Goal: Task Accomplishment & Management: Manage account settings

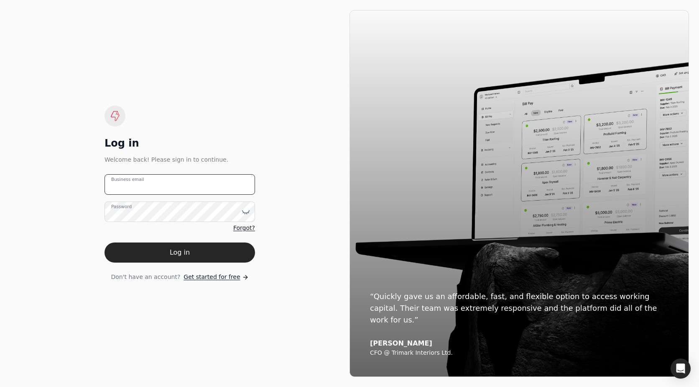
type email "[EMAIL_ADDRESS][DOMAIN_NAME]"
click at [177, 252] on button "Log in" at bounding box center [180, 252] width 151 height 20
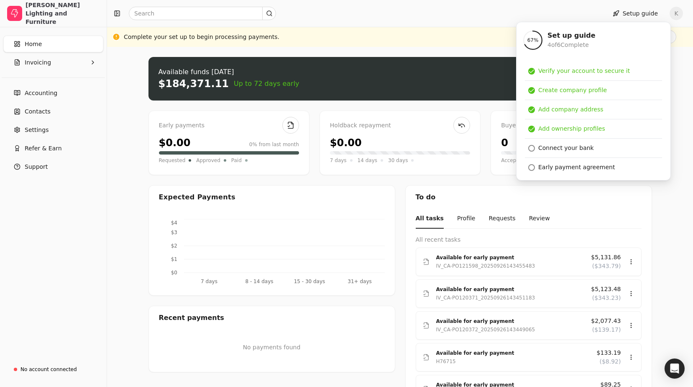
click at [142, 135] on div "Upload file: Drag your invoice here to upload or browse for files Available fun…" at bounding box center [400, 292] width 586 height 490
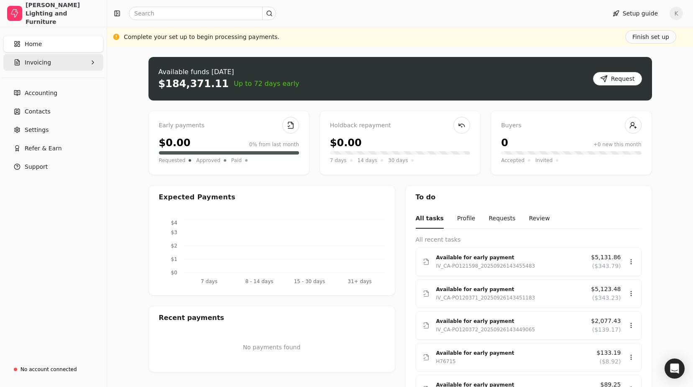
click at [50, 64] on button "Invoicing" at bounding box center [53, 62] width 100 height 17
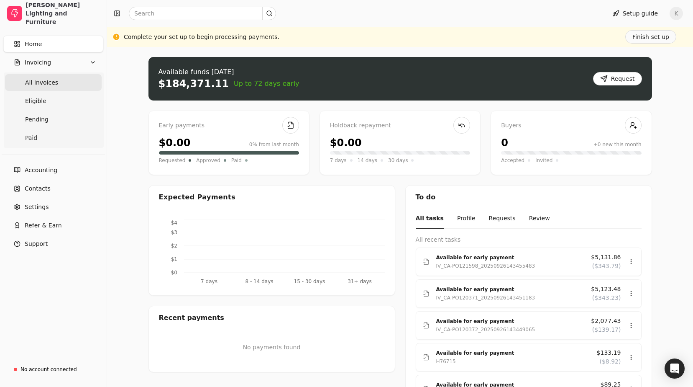
click at [50, 88] on Invoices "All Invoices" at bounding box center [53, 82] width 97 height 17
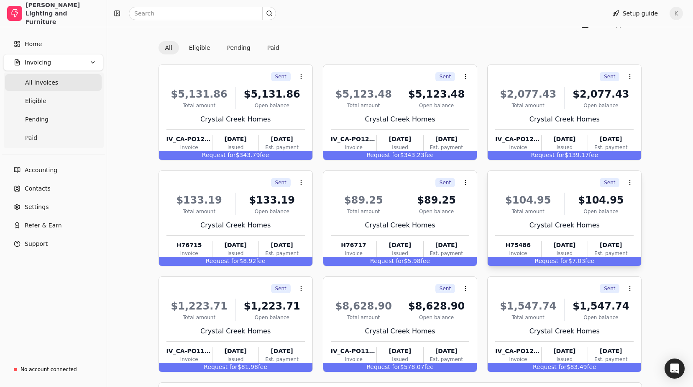
scroll to position [72, 0]
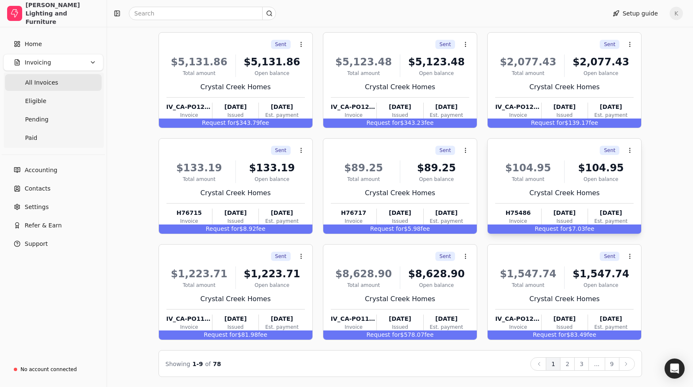
drag, startPoint x: 550, startPoint y: 216, endPoint x: 578, endPoint y: 216, distance: 27.2
click at [578, 216] on div "[DATE]" at bounding box center [565, 212] width 46 height 9
drag, startPoint x: 578, startPoint y: 216, endPoint x: 573, endPoint y: 216, distance: 5.0
click at [573, 216] on div "[DATE]" at bounding box center [565, 212] width 46 height 9
click at [613, 361] on button "9" at bounding box center [612, 363] width 15 height 13
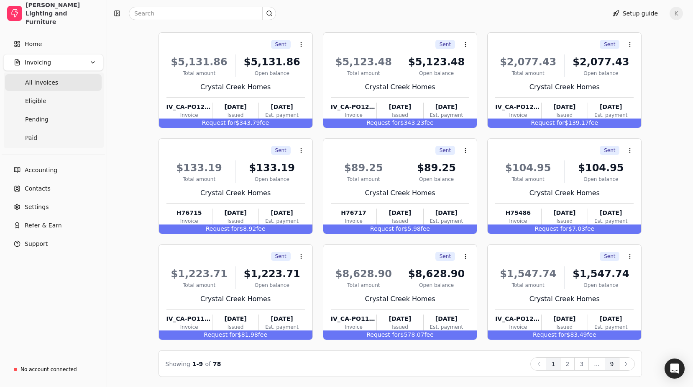
scroll to position [0, 0]
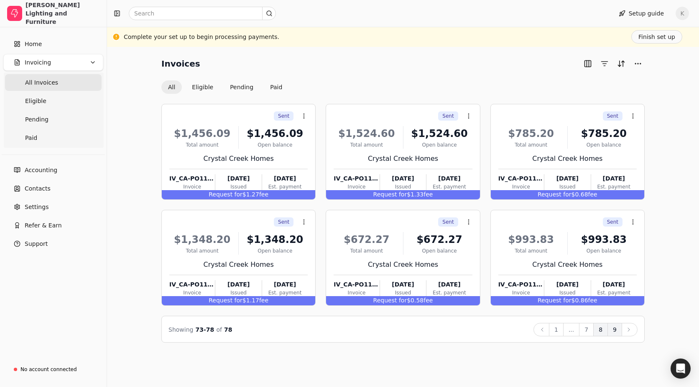
click at [603, 331] on button "8" at bounding box center [601, 329] width 15 height 13
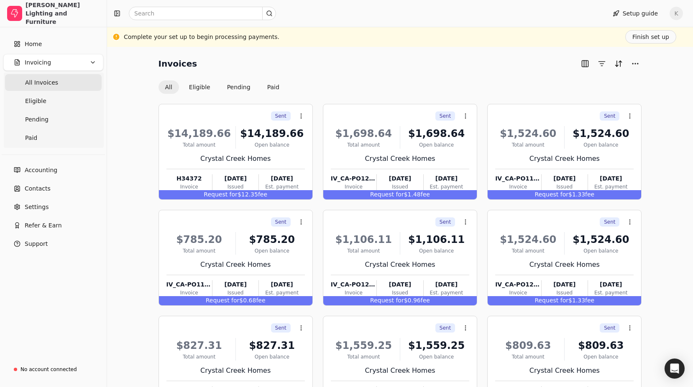
drag, startPoint x: 134, startPoint y: 116, endPoint x: 128, endPoint y: 117, distance: 5.5
click at [134, 116] on div "Invoices All Eligible Pending Paid Sent Context Menu Button $14,189.66 Total am…" at bounding box center [400, 252] width 566 height 391
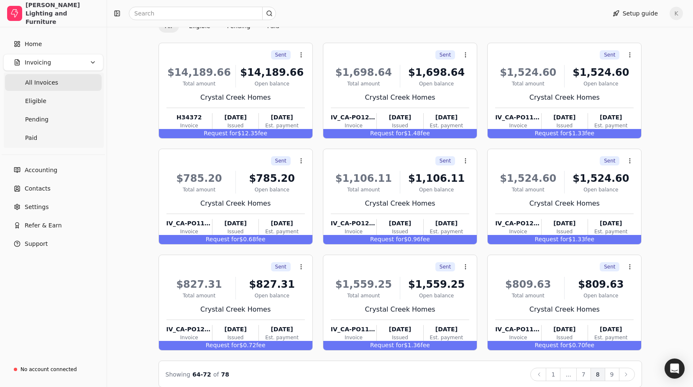
scroll to position [72, 0]
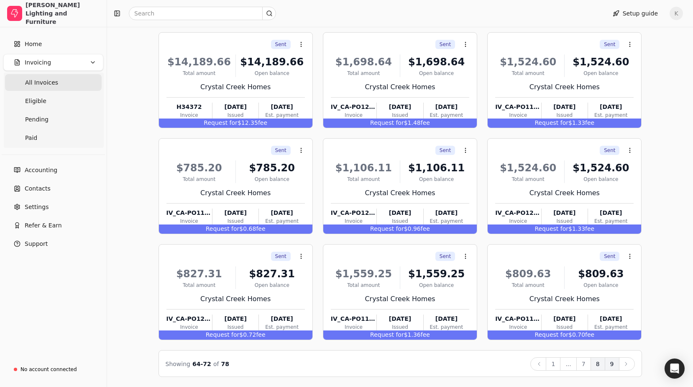
click at [610, 363] on button "9" at bounding box center [612, 363] width 15 height 13
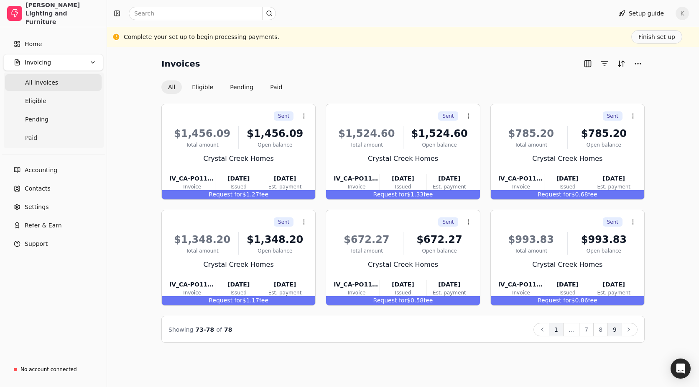
click at [554, 331] on button "1" at bounding box center [556, 329] width 15 height 13
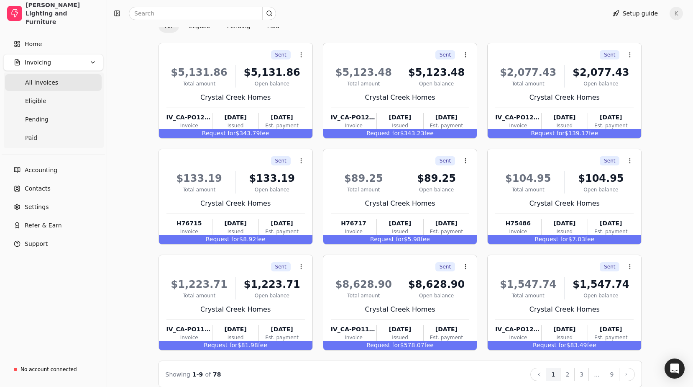
scroll to position [72, 0]
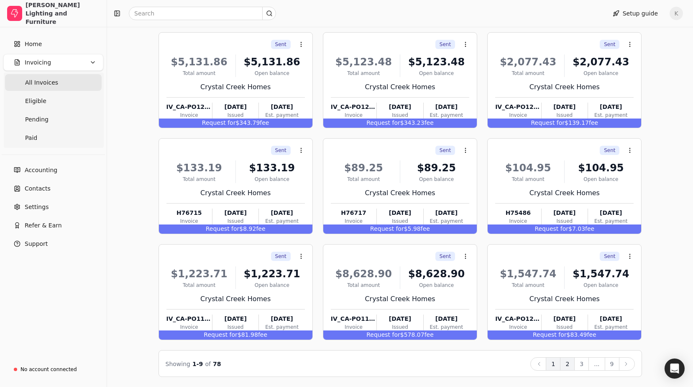
click at [568, 360] on button "2" at bounding box center [567, 363] width 15 height 13
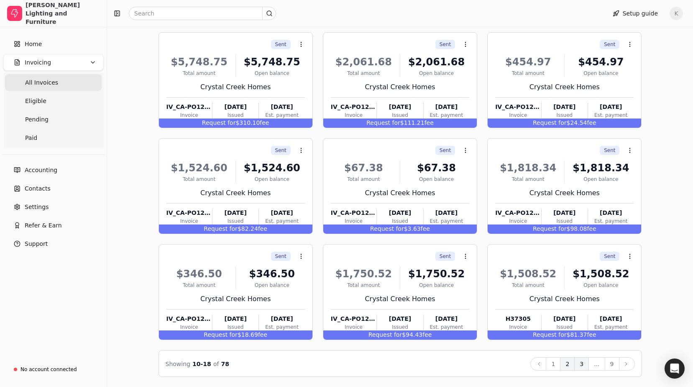
click at [585, 360] on button "3" at bounding box center [581, 363] width 15 height 13
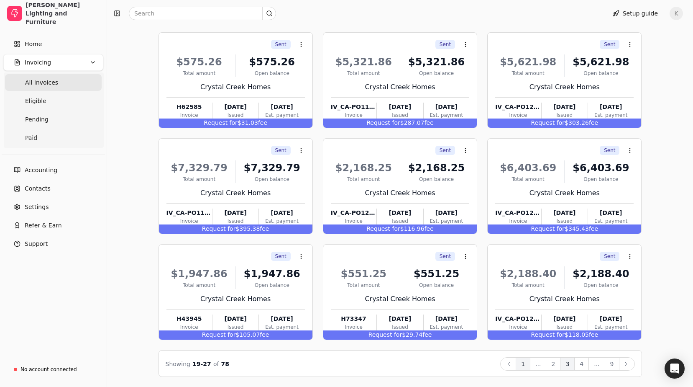
click at [528, 364] on button "1" at bounding box center [523, 363] width 15 height 13
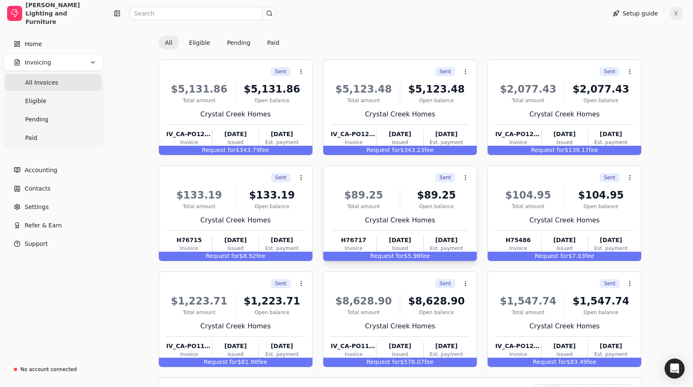
scroll to position [30, 0]
